Goal: Task Accomplishment & Management: Complete application form

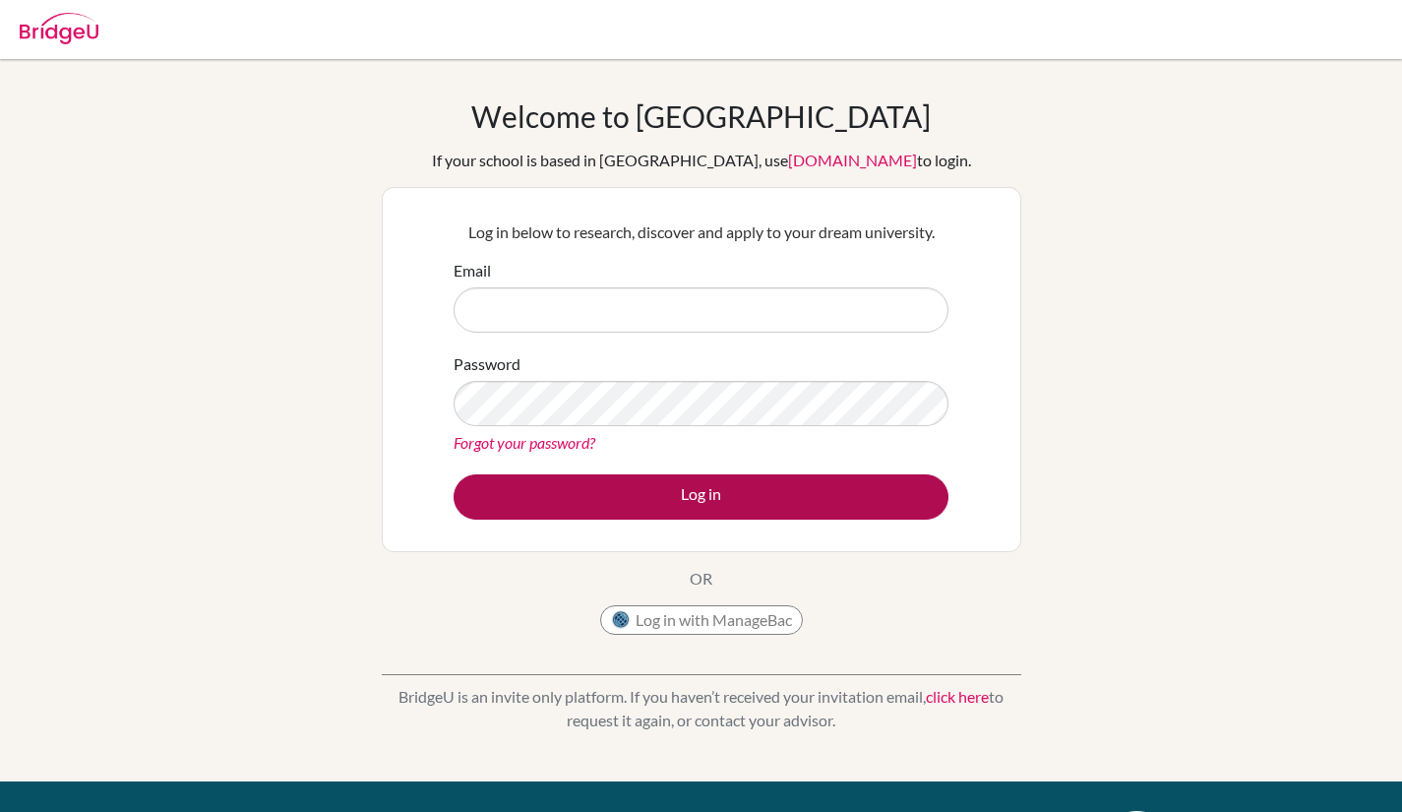
type input "[EMAIL_ADDRESS][DOMAIN_NAME]"
click at [730, 501] on button "Log in" at bounding box center [701, 496] width 495 height 45
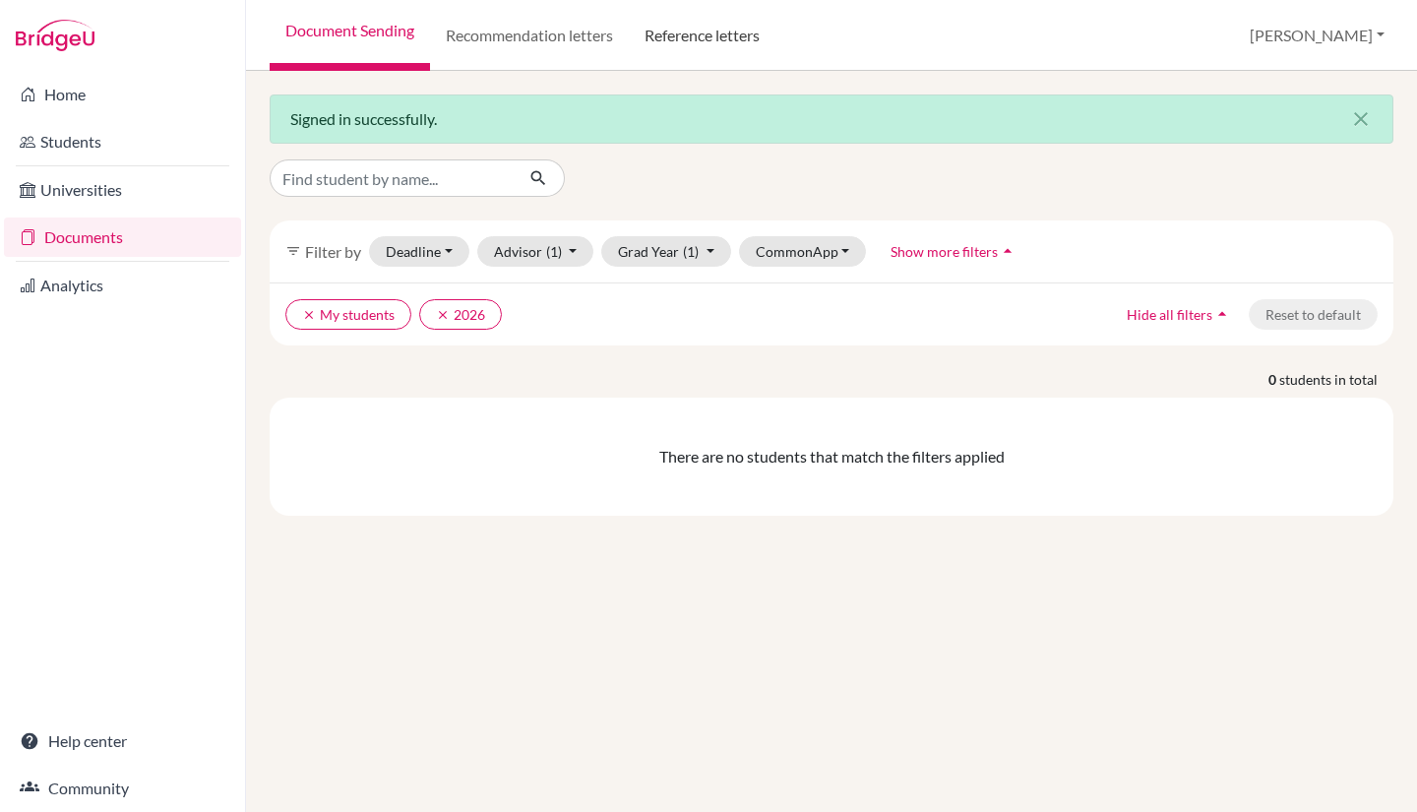
click at [725, 42] on link "Reference letters" at bounding box center [702, 35] width 147 height 71
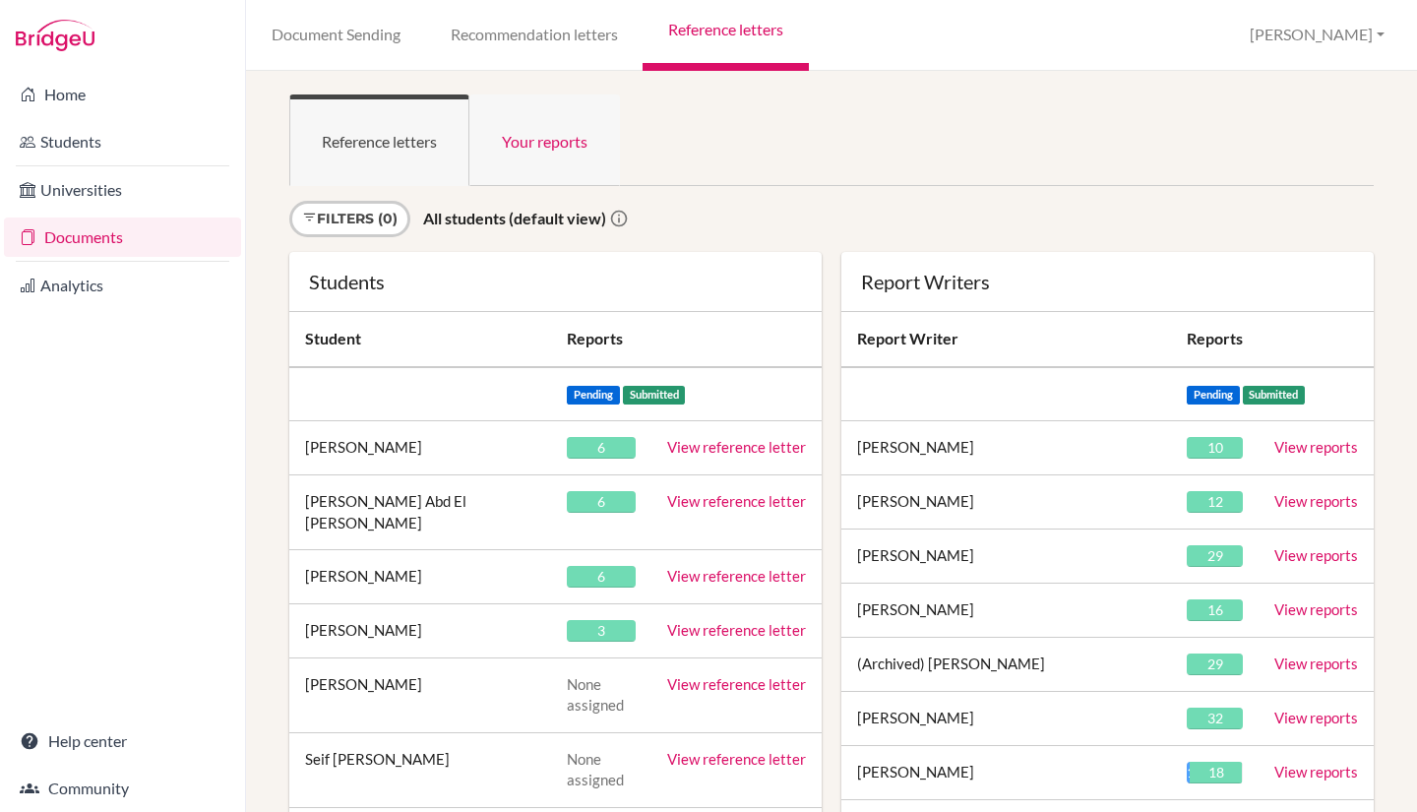
click at [538, 148] on link "Your reports" at bounding box center [544, 140] width 151 height 92
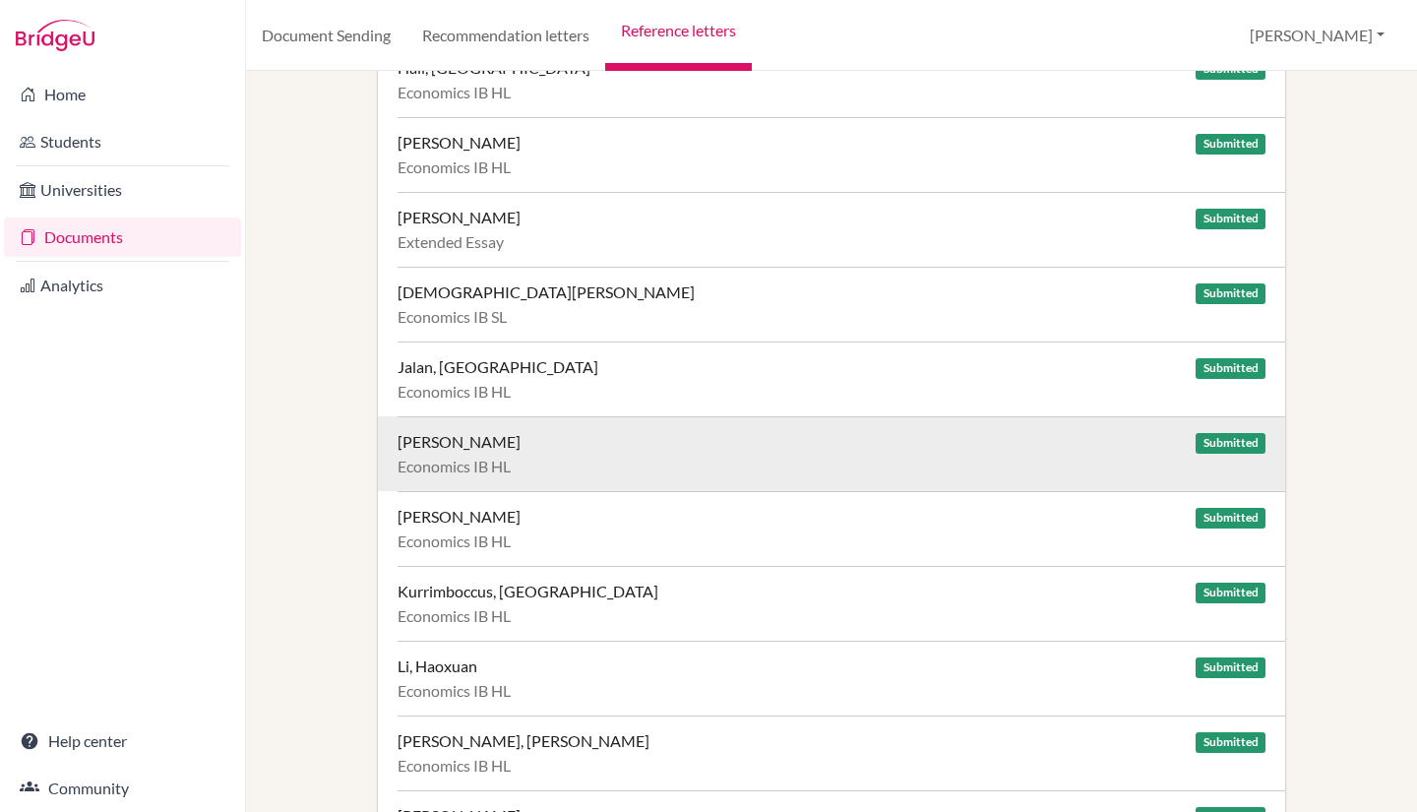
scroll to position [2312, 0]
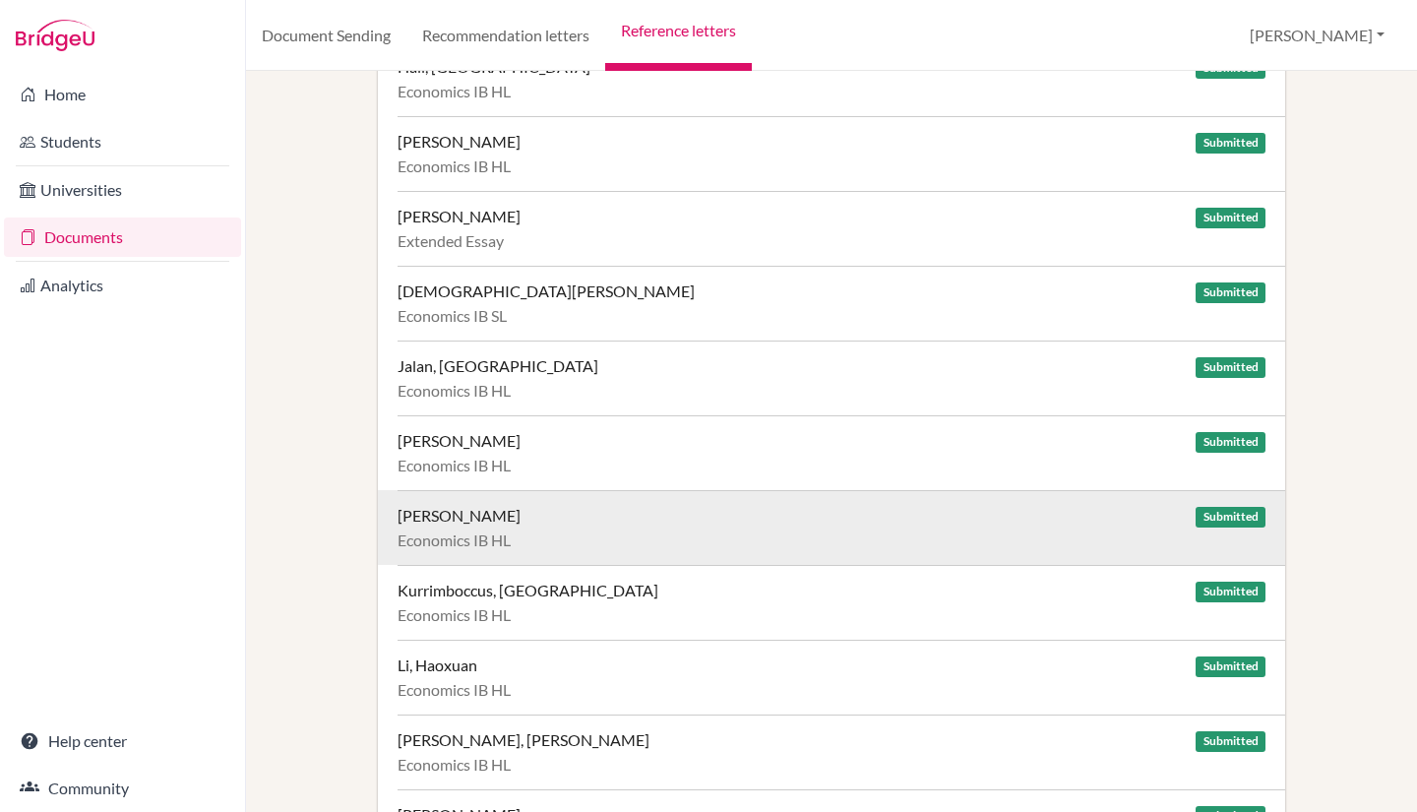
click at [498, 515] on div "Krishnani, Arjun" at bounding box center [459, 516] width 123 height 20
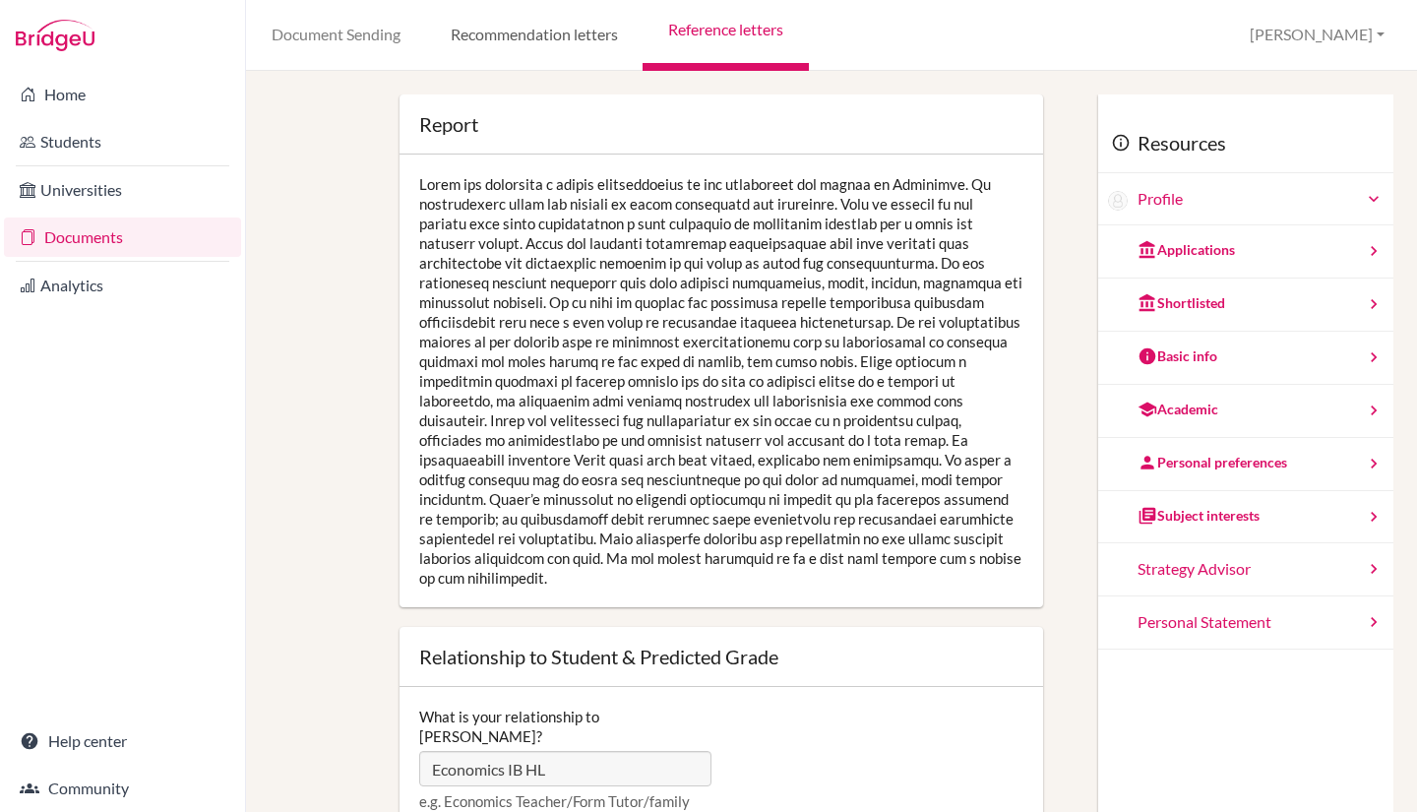
click at [583, 41] on link "Recommendation letters" at bounding box center [533, 35] width 217 height 71
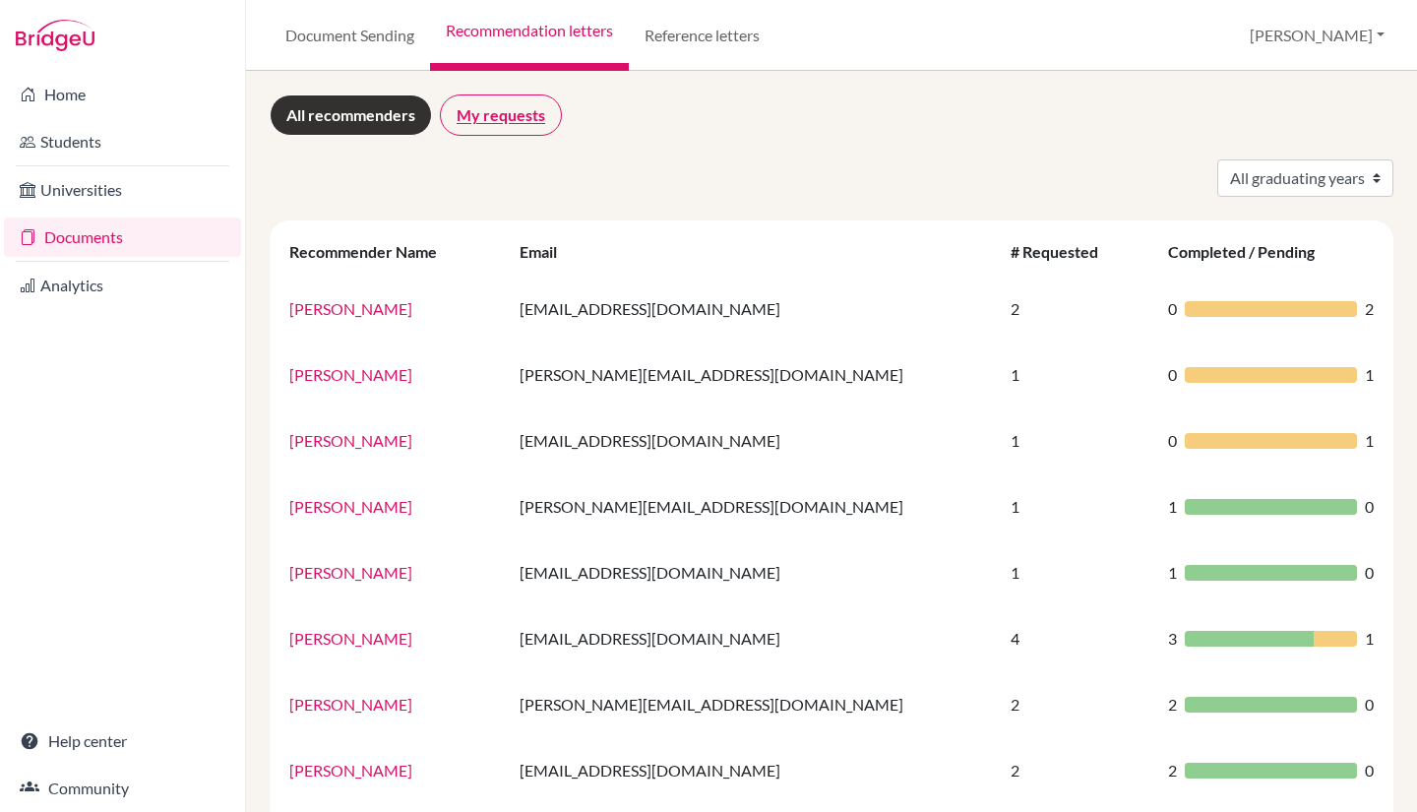
click at [529, 103] on link "My requests" at bounding box center [501, 114] width 122 height 41
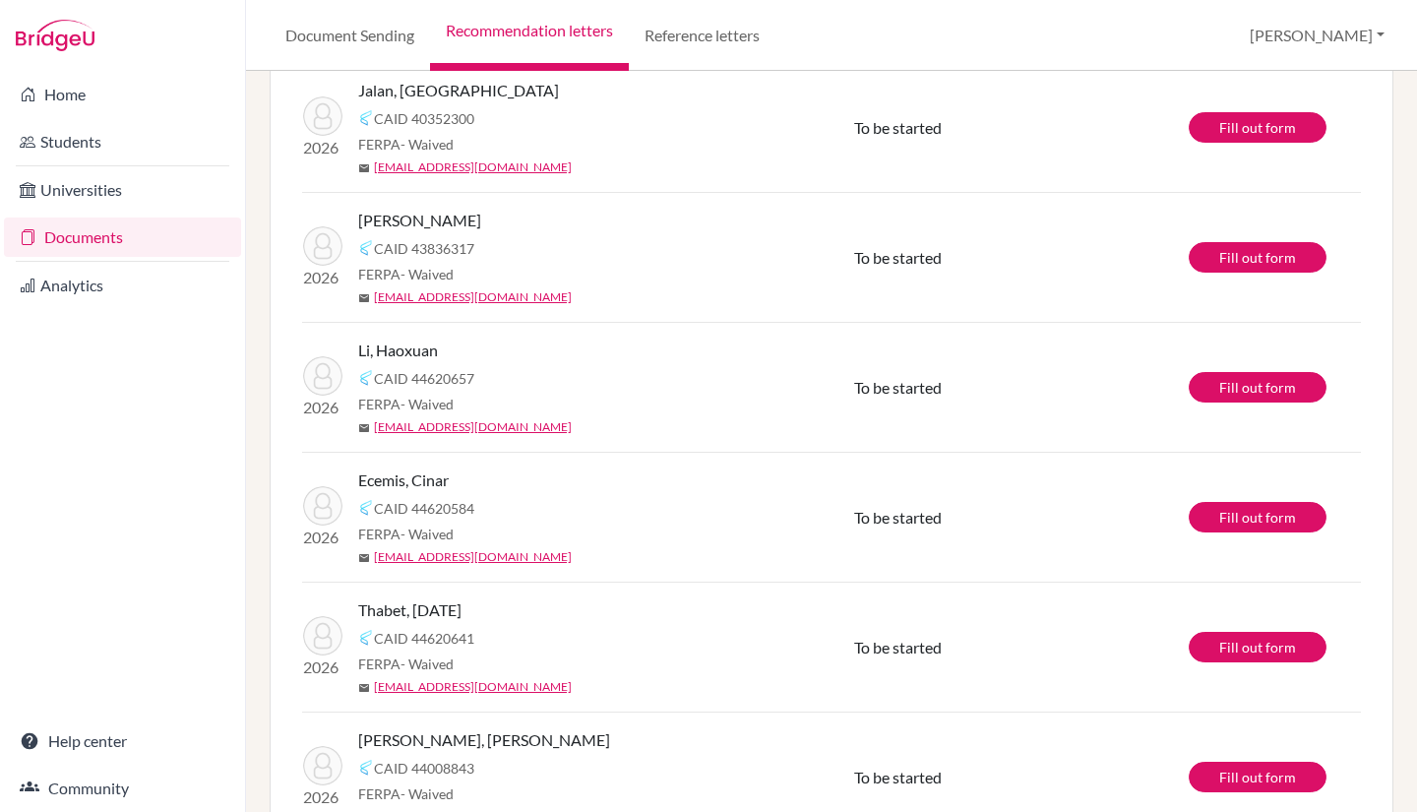
scroll to position [364, 0]
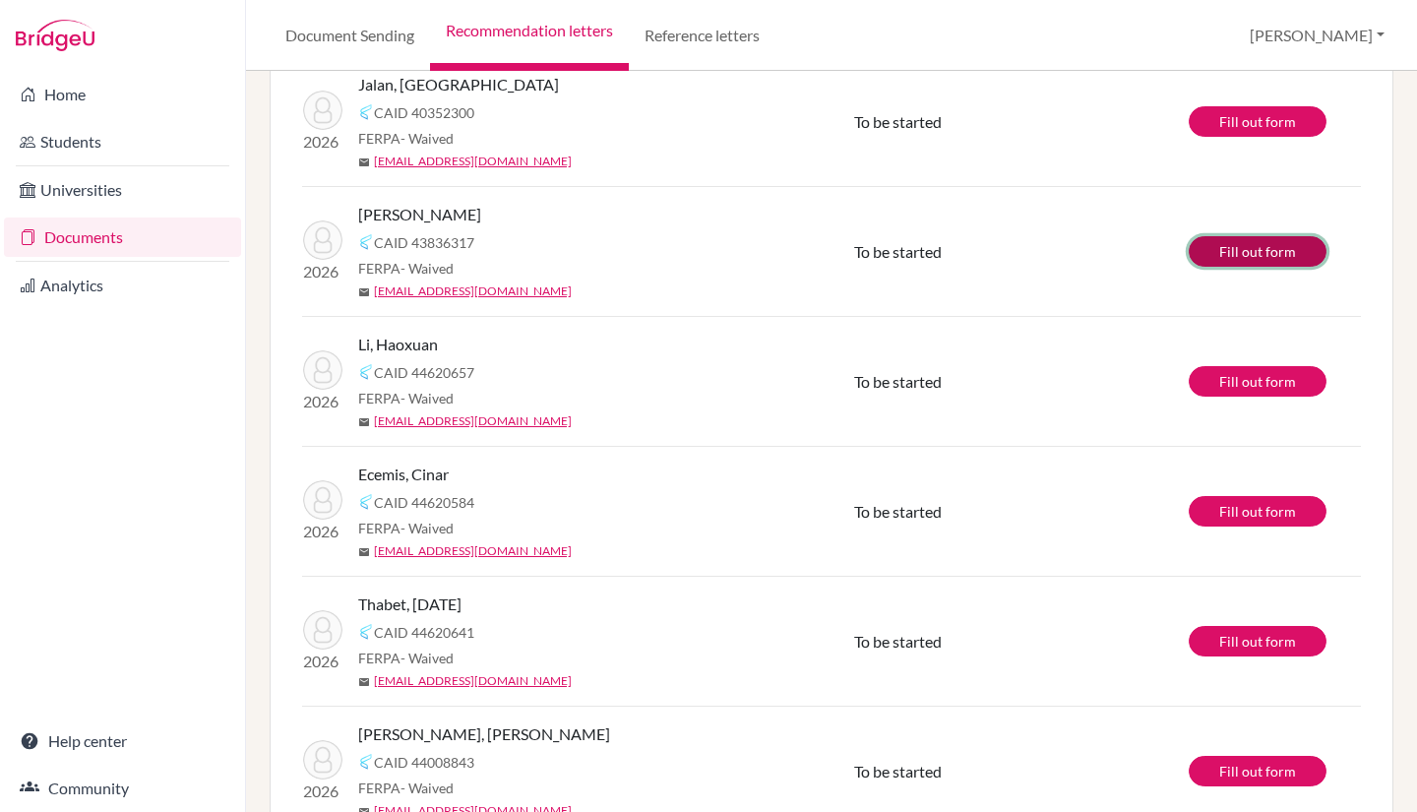
click at [1226, 249] on link "Fill out form" at bounding box center [1258, 251] width 138 height 31
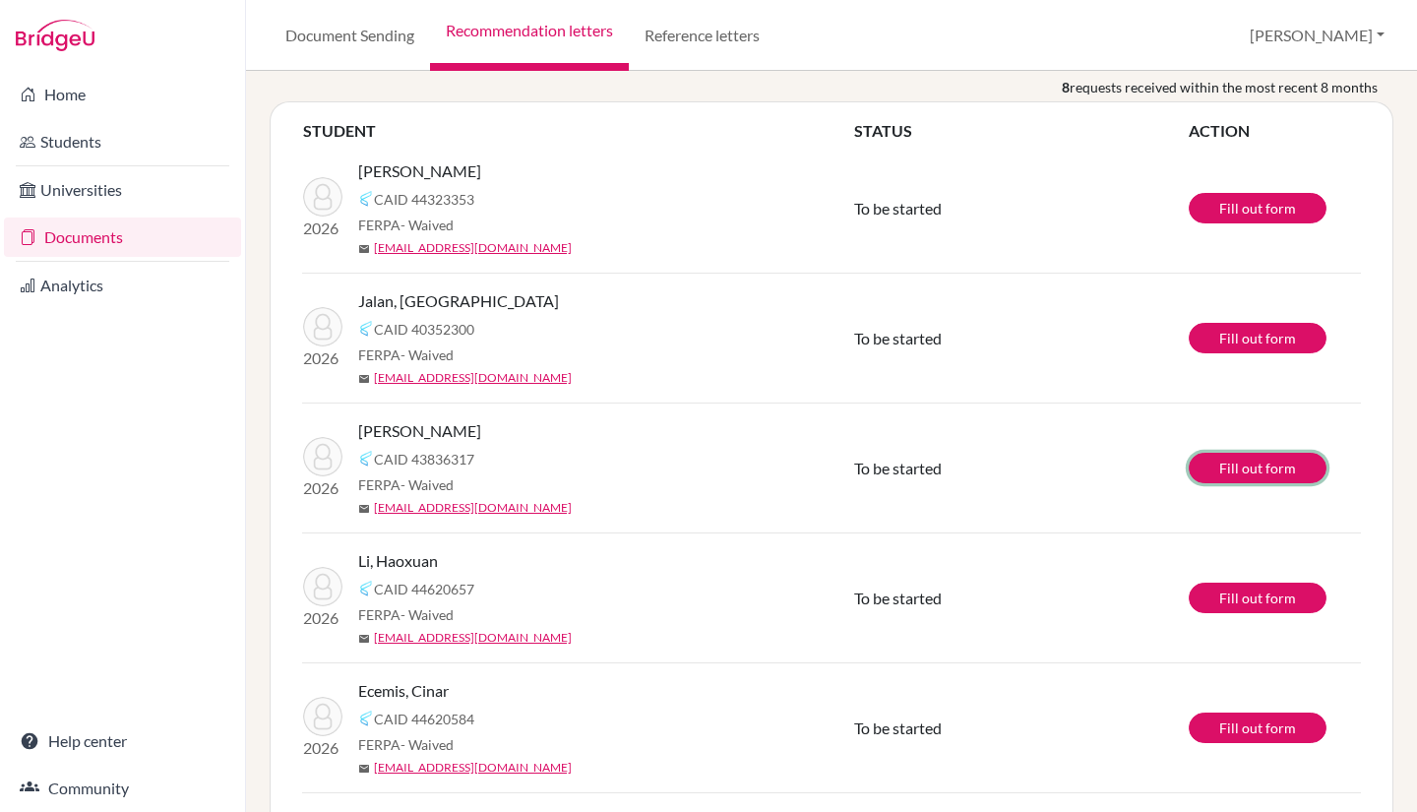
scroll to position [190, 0]
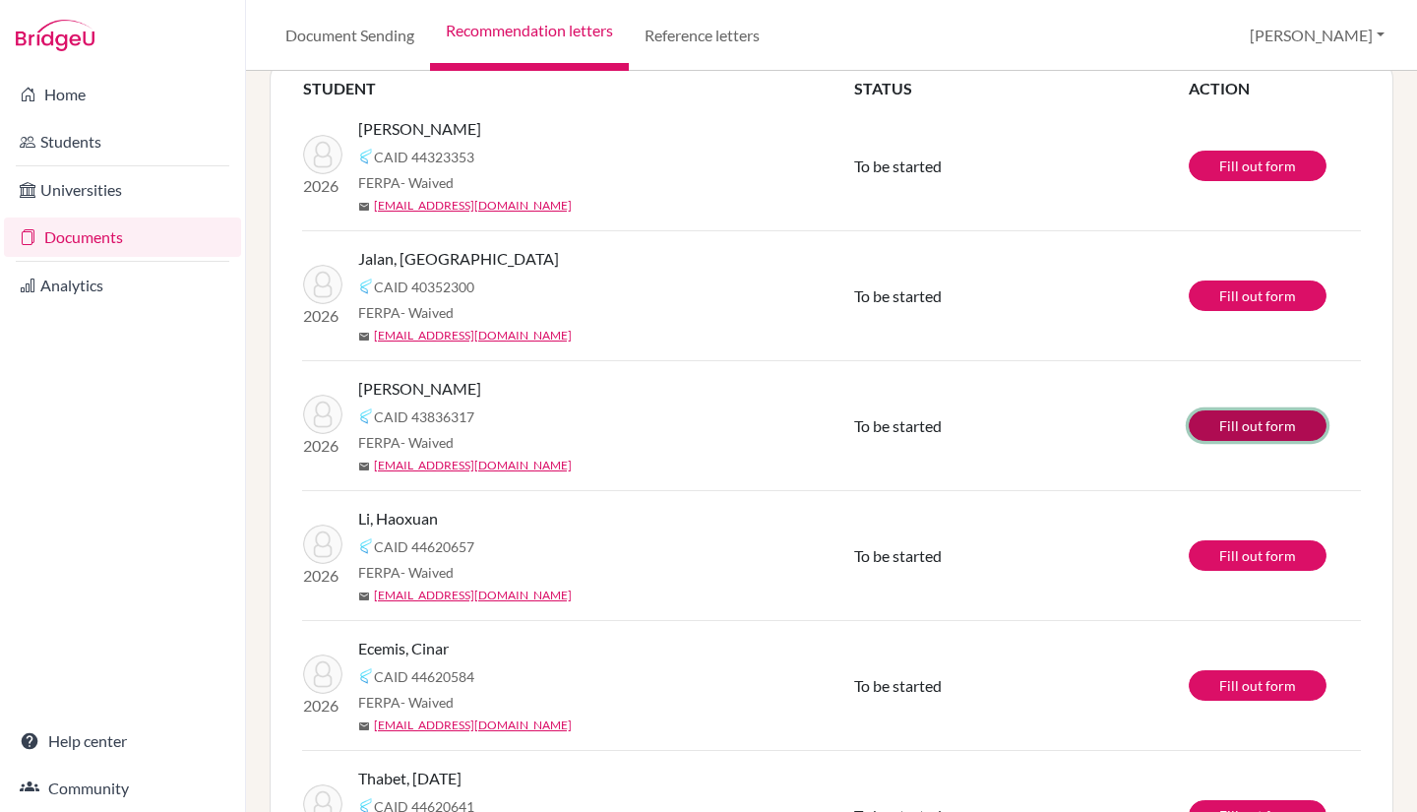
click at [1230, 428] on link "Fill out form" at bounding box center [1258, 425] width 138 height 31
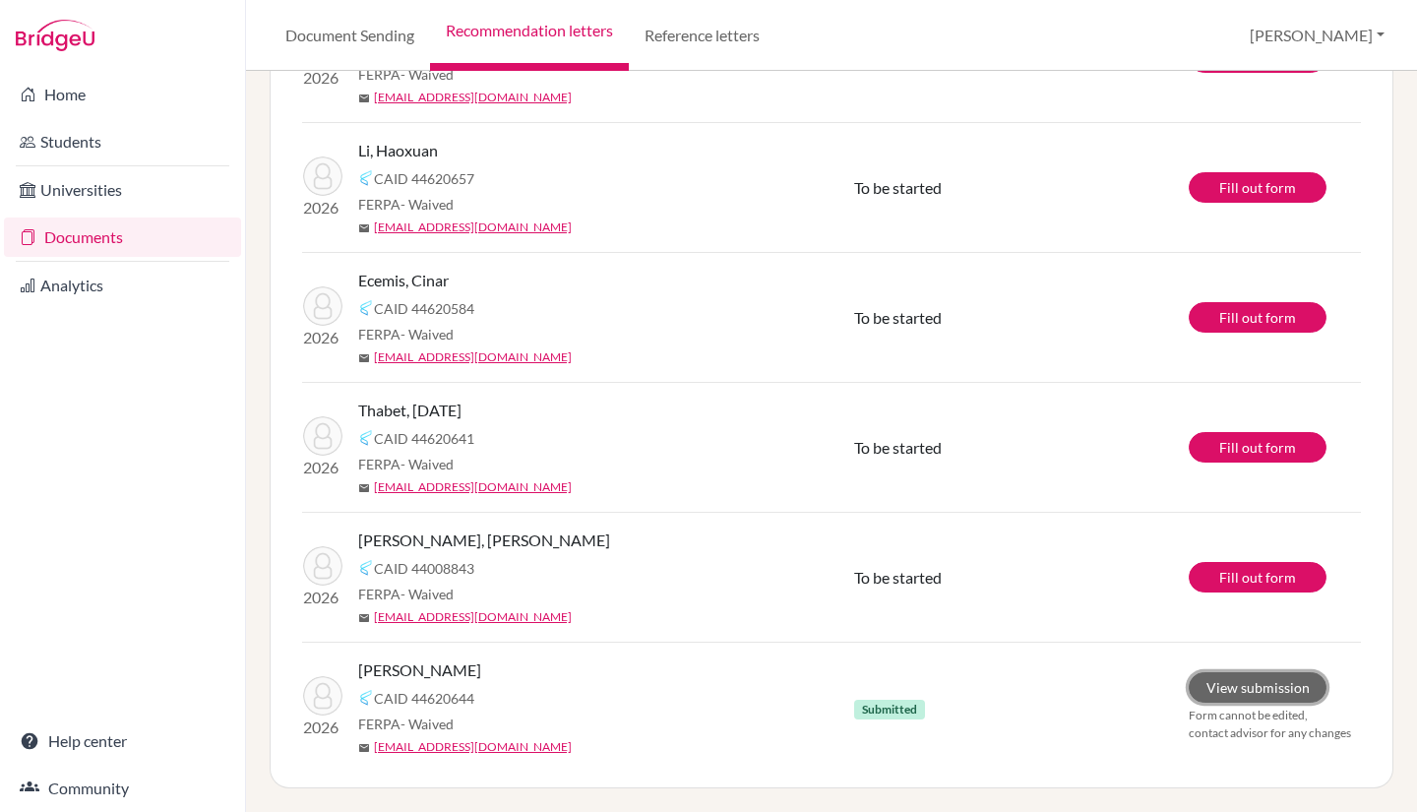
click at [1198, 691] on link "View submission" at bounding box center [1258, 687] width 138 height 31
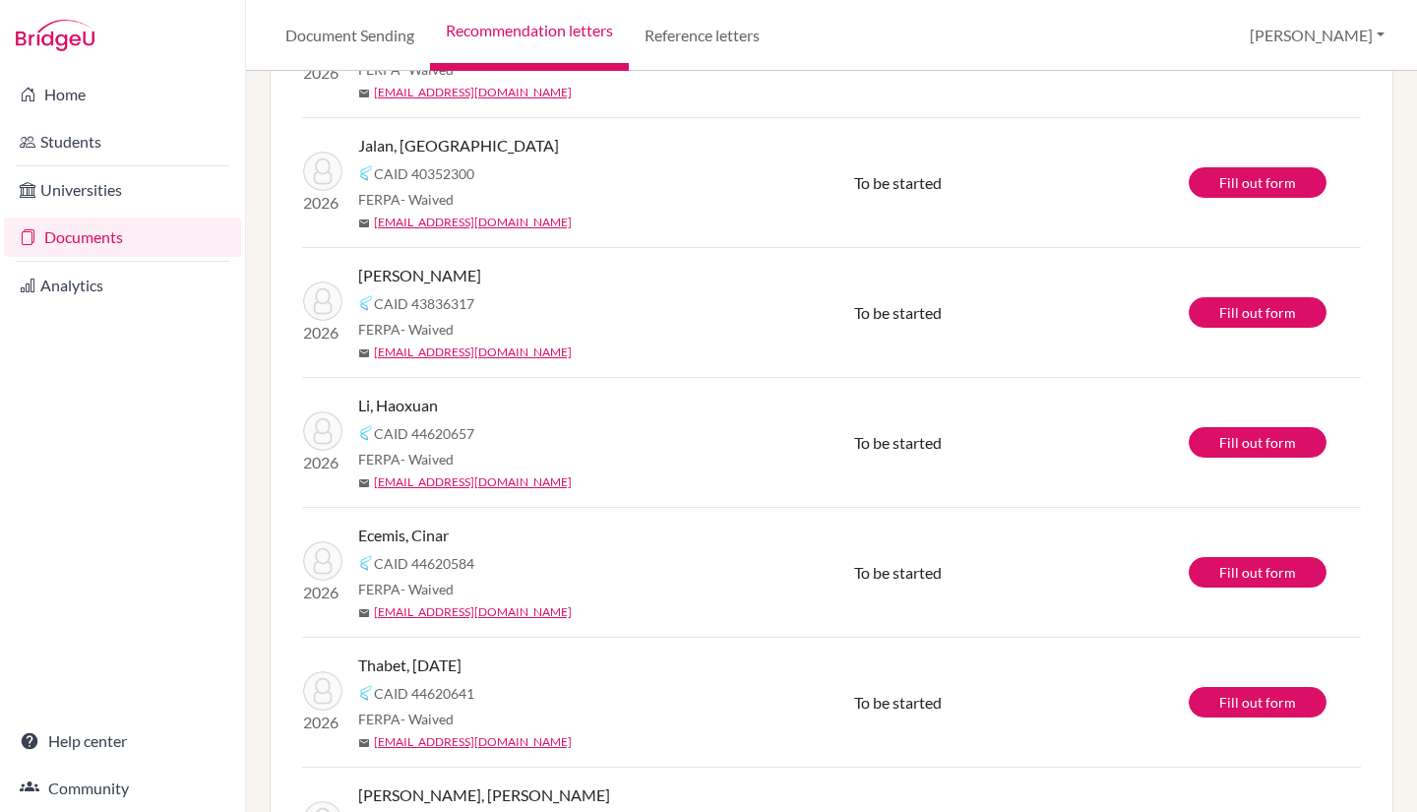
scroll to position [301, 0]
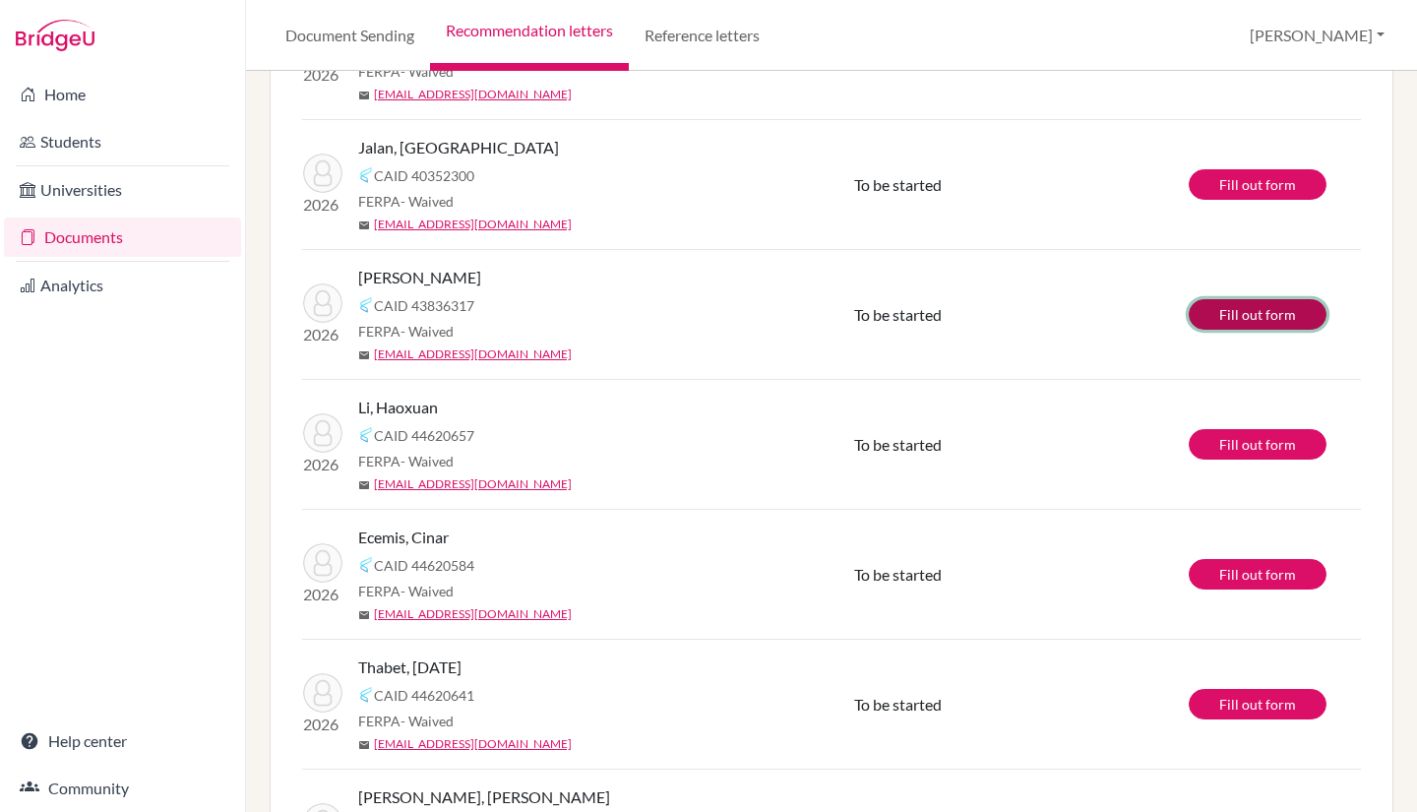
click at [1198, 317] on link "Fill out form" at bounding box center [1258, 314] width 138 height 31
